Goal: Transaction & Acquisition: Purchase product/service

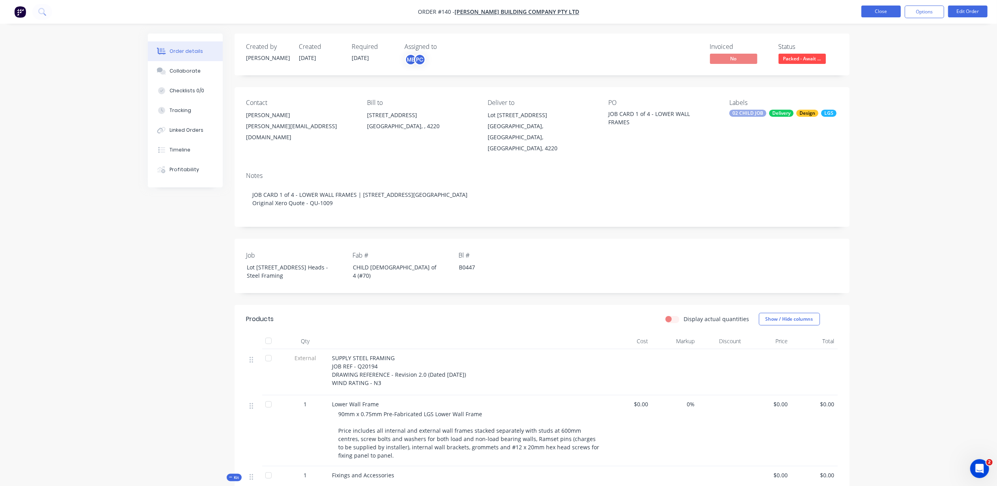
click at [892, 11] on button "Close" at bounding box center [880, 12] width 39 height 12
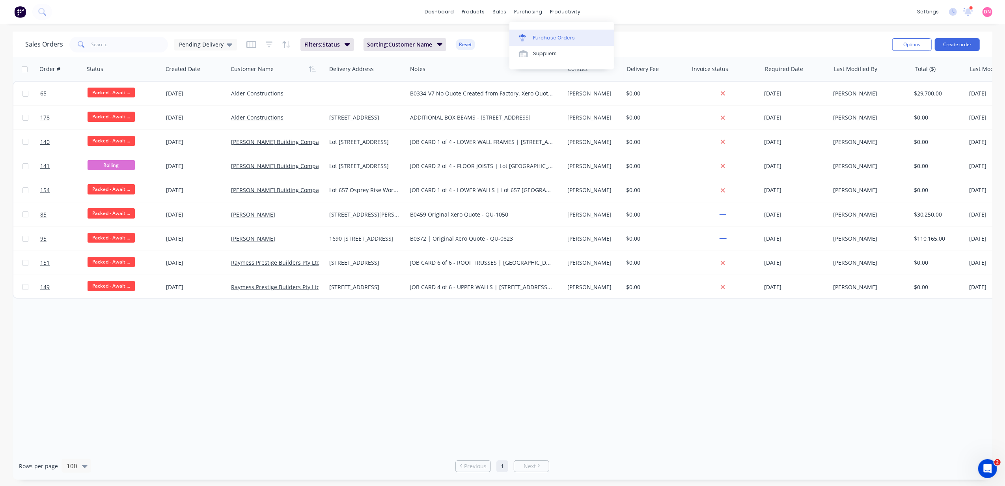
click at [536, 40] on div "Purchase Orders" at bounding box center [554, 37] width 42 height 7
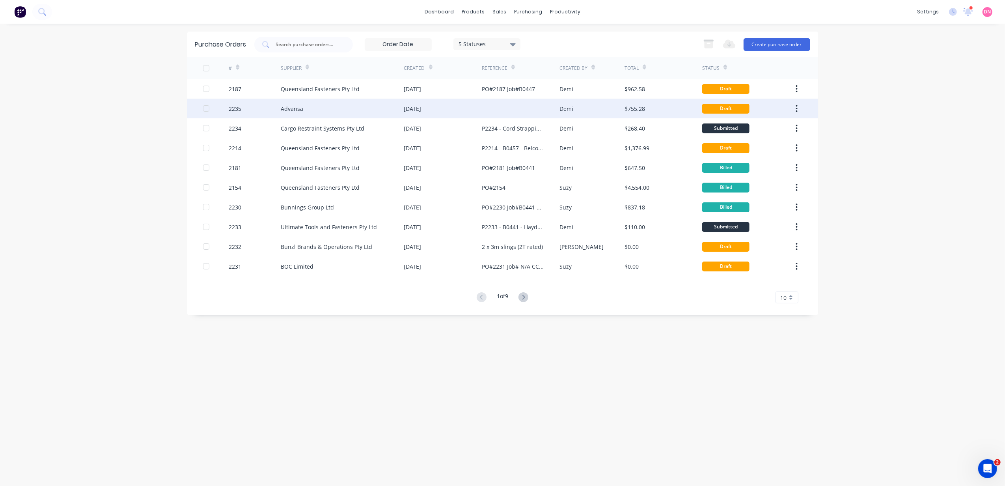
click at [548, 104] on div at bounding box center [521, 109] width 78 height 20
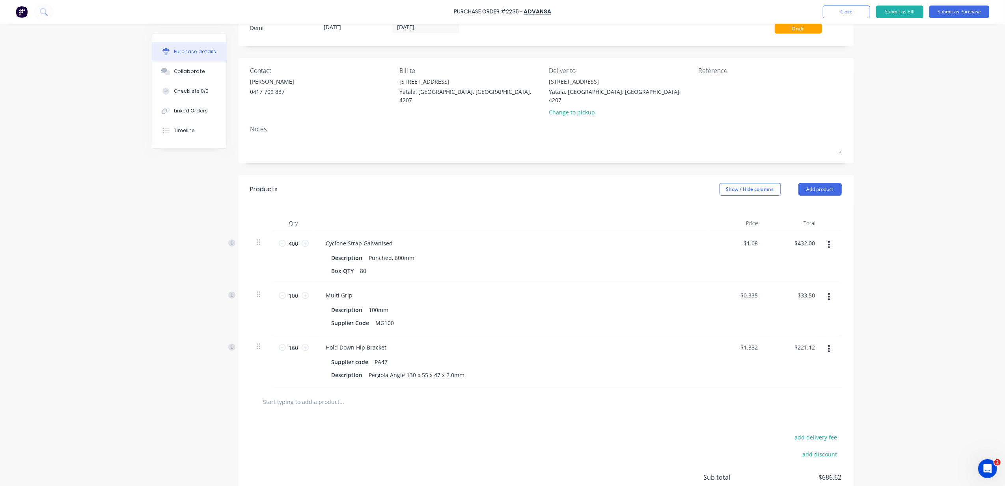
scroll to position [52, 0]
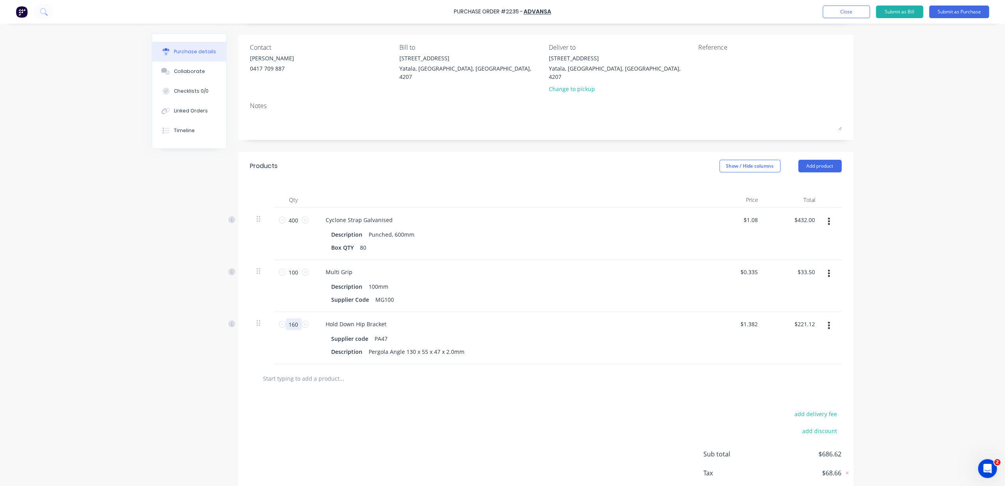
drag, startPoint x: 294, startPoint y: 319, endPoint x: 284, endPoint y: 319, distance: 9.5
click at [286, 319] on input "160" at bounding box center [294, 324] width 16 height 12
click at [824, 160] on button "Add product" at bounding box center [819, 166] width 43 height 13
click at [819, 181] on div "Product catalogue" at bounding box center [804, 186] width 61 height 11
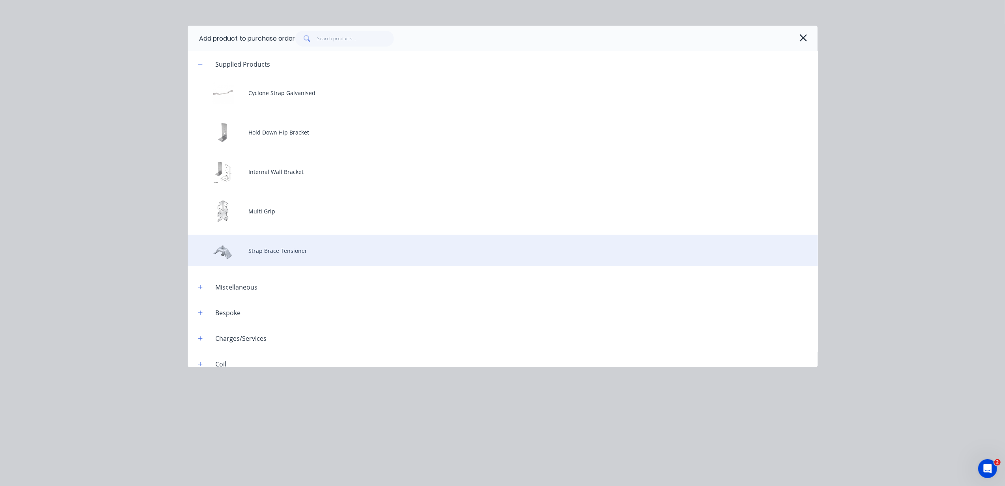
click at [478, 242] on div "Strap Brace Tensioner" at bounding box center [503, 251] width 630 height 32
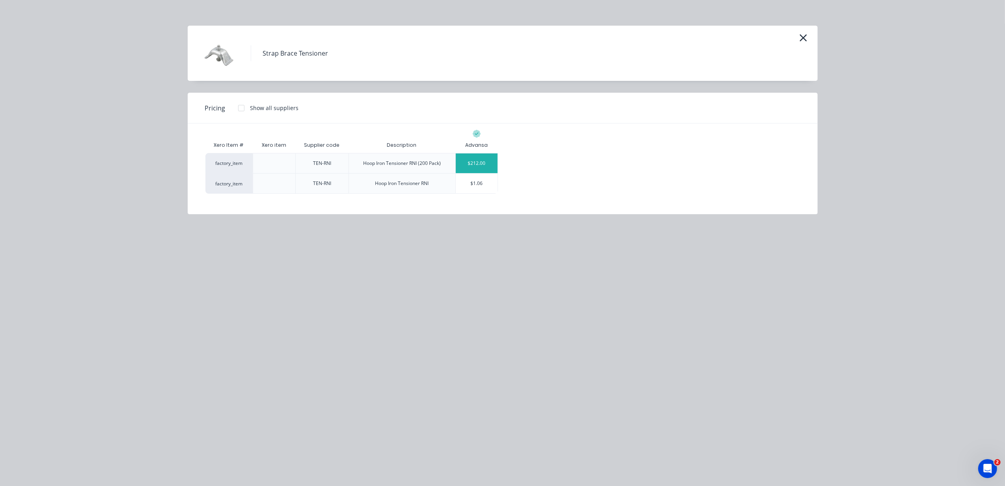
click at [488, 169] on div "$212.00" at bounding box center [477, 163] width 42 height 20
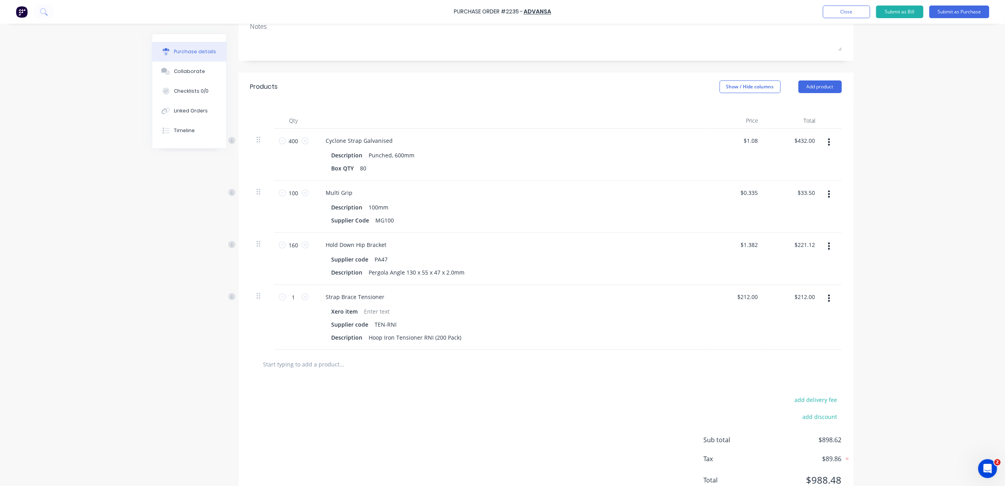
scroll to position [156, 0]
